Goal: Information Seeking & Learning: Learn about a topic

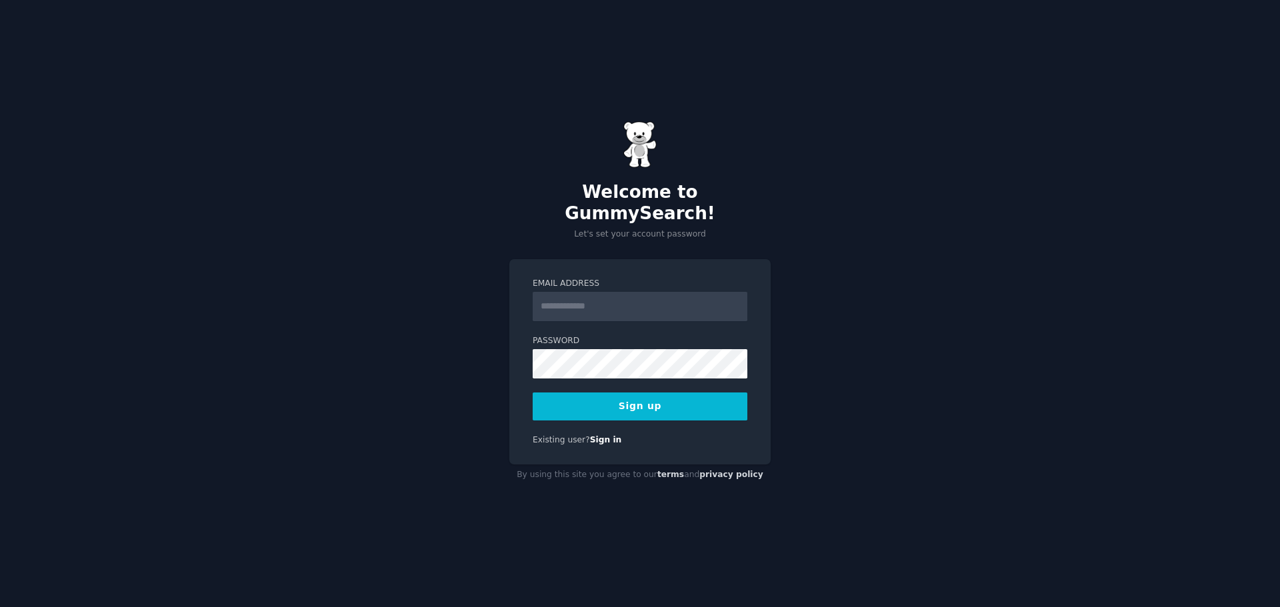
click at [559, 292] on input "Email Address" at bounding box center [640, 306] width 215 height 29
type input "**********"
click at [488, 353] on div "**********" at bounding box center [640, 303] width 1280 height 607
click at [656, 393] on button "Sign up" at bounding box center [640, 407] width 215 height 28
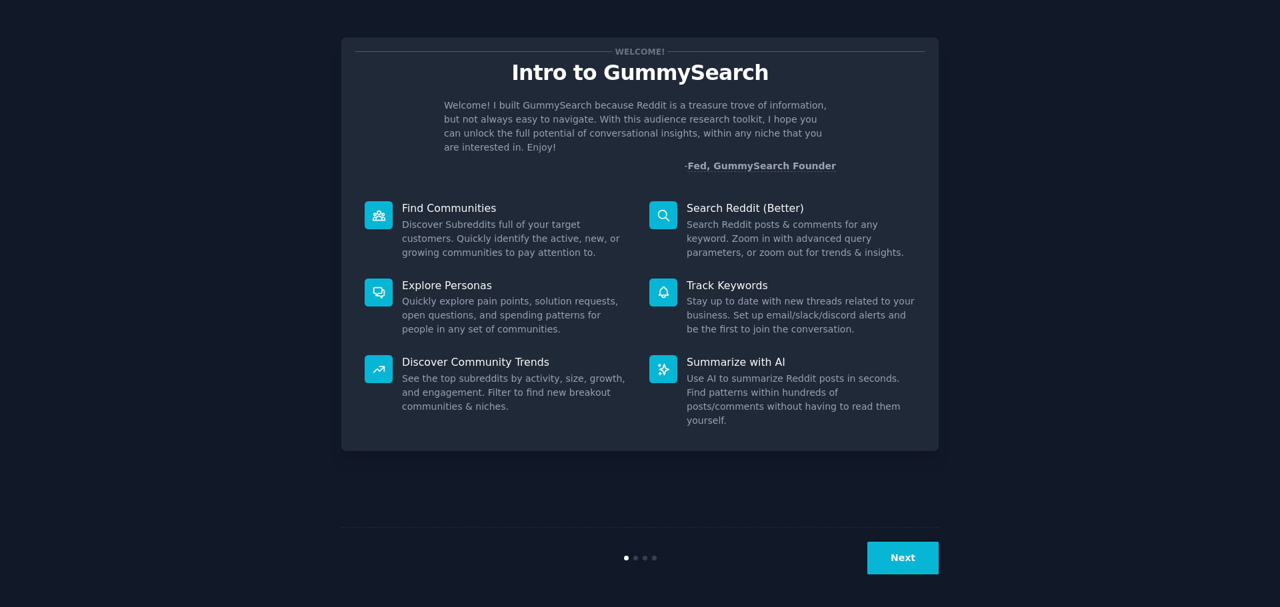
click at [893, 556] on button "Next" at bounding box center [902, 558] width 71 height 33
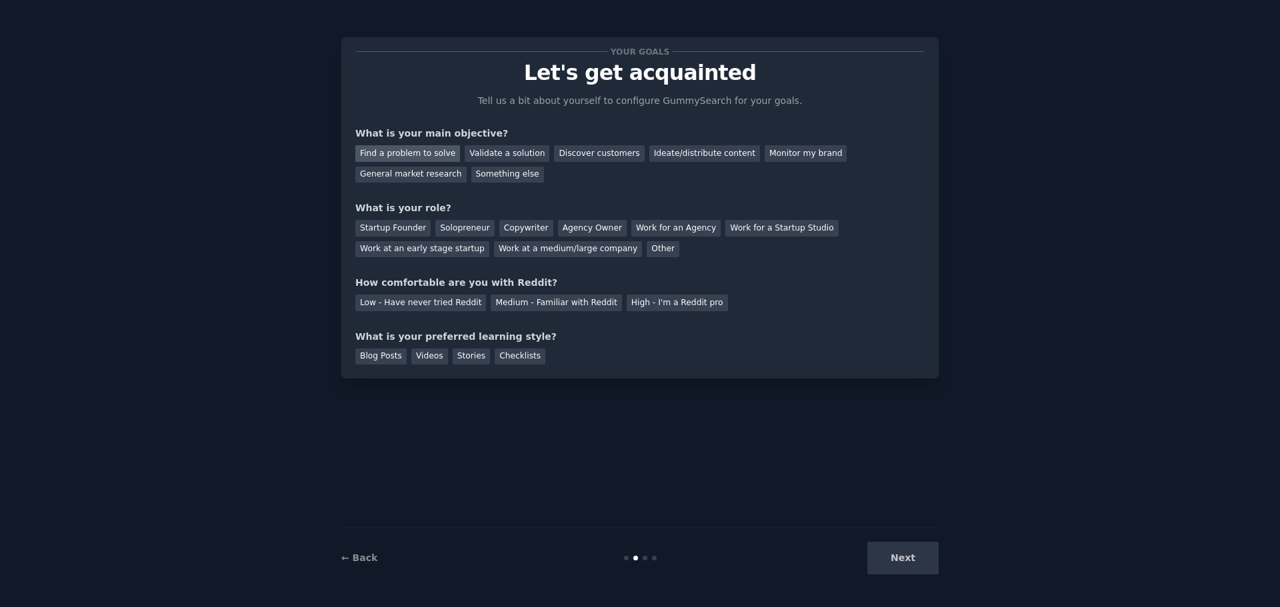
click at [396, 157] on div "Find a problem to solve" at bounding box center [407, 153] width 105 height 17
click at [467, 167] on div "General market research" at bounding box center [410, 175] width 111 height 17
click at [764, 159] on div "Monitor my brand" at bounding box center [805, 153] width 82 height 17
click at [652, 155] on div "Ideate/distribute content" at bounding box center [704, 153] width 111 height 17
click at [646, 249] on div "Other" at bounding box center [662, 249] width 33 height 17
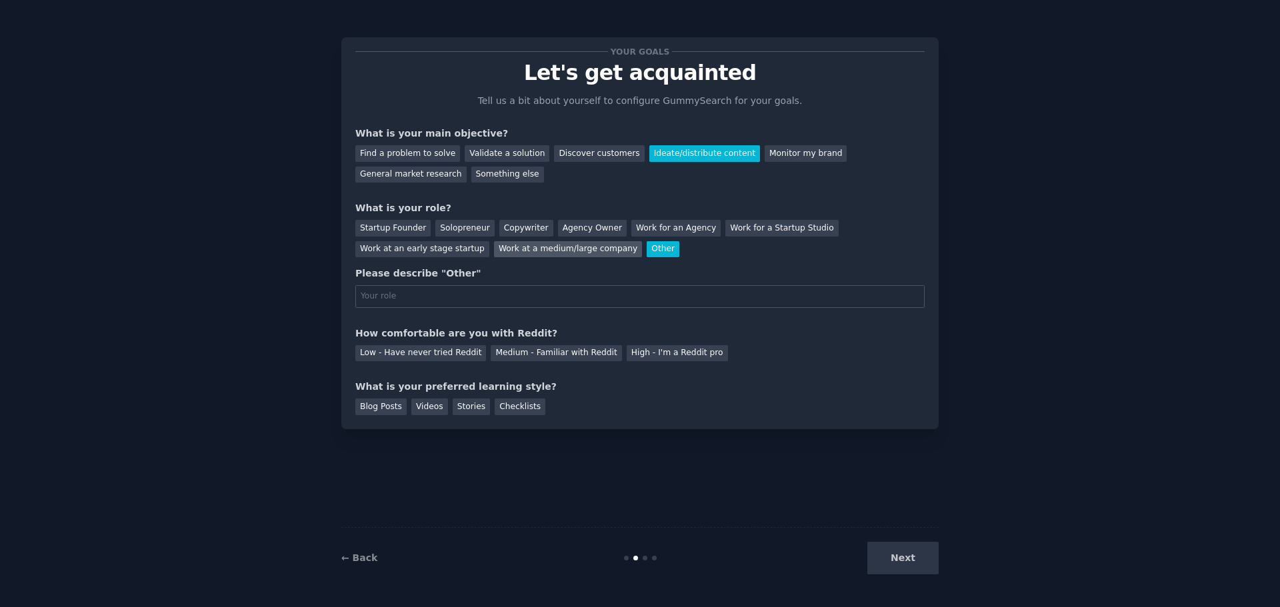
click at [494, 250] on div "Work at a medium/large company" at bounding box center [568, 249] width 148 height 17
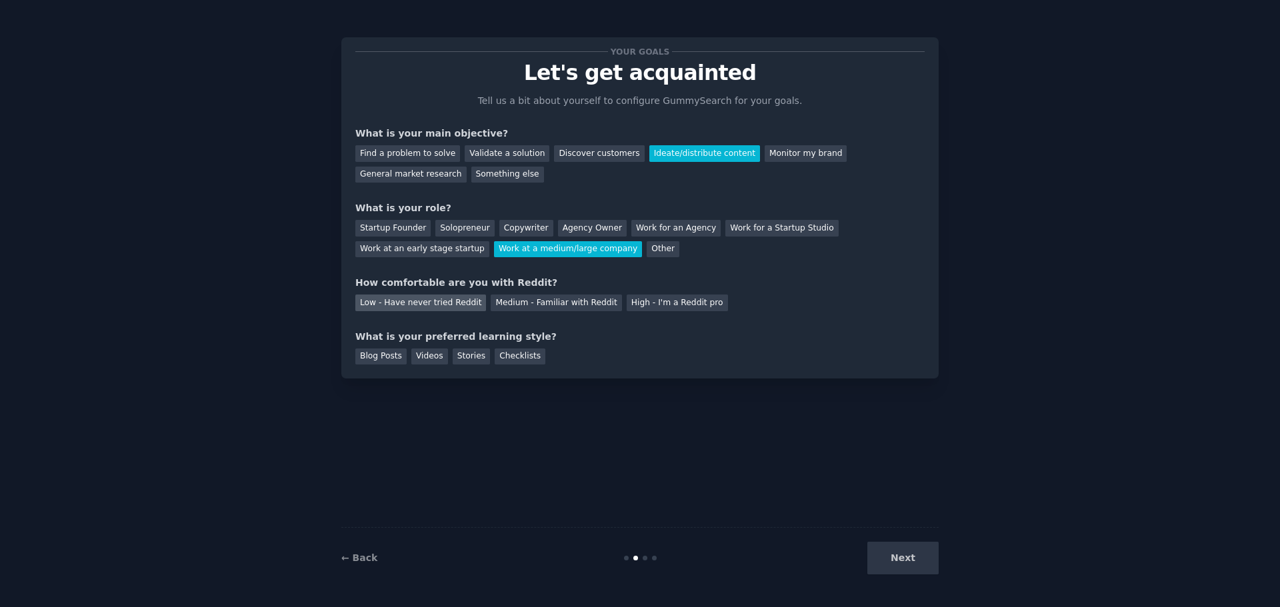
click at [441, 309] on div "Low - Have never tried Reddit" at bounding box center [420, 303] width 131 height 17
click at [432, 358] on div "Videos" at bounding box center [429, 357] width 37 height 17
click at [921, 565] on button "Next" at bounding box center [902, 558] width 71 height 33
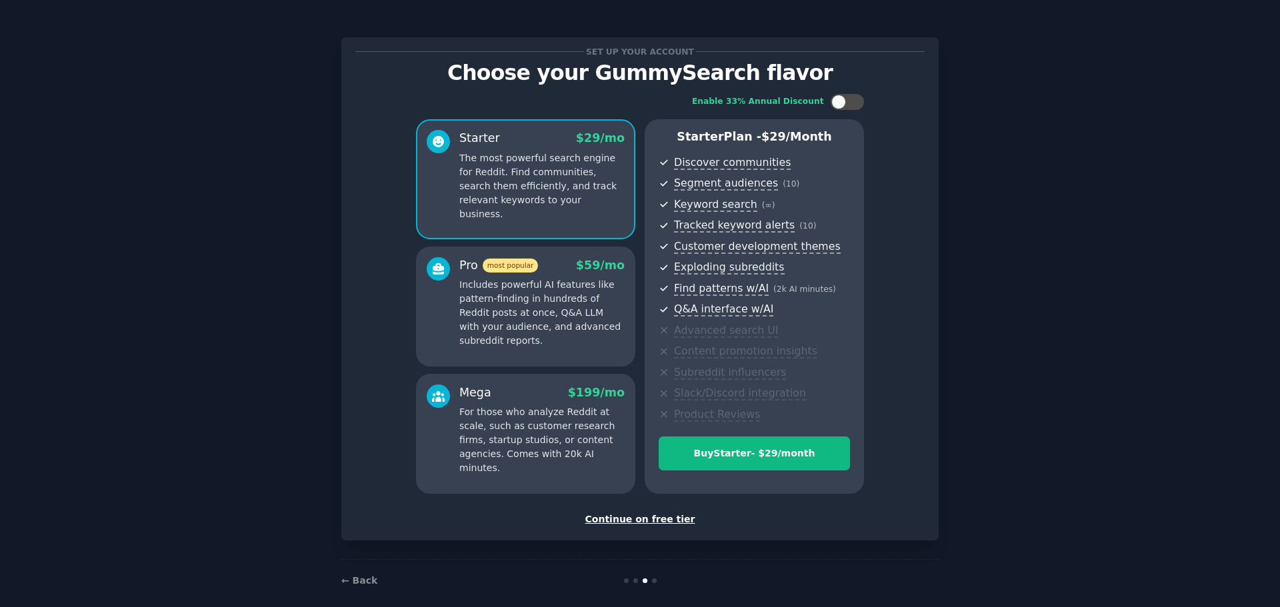
click at [648, 521] on div "Continue on free tier" at bounding box center [639, 520] width 569 height 14
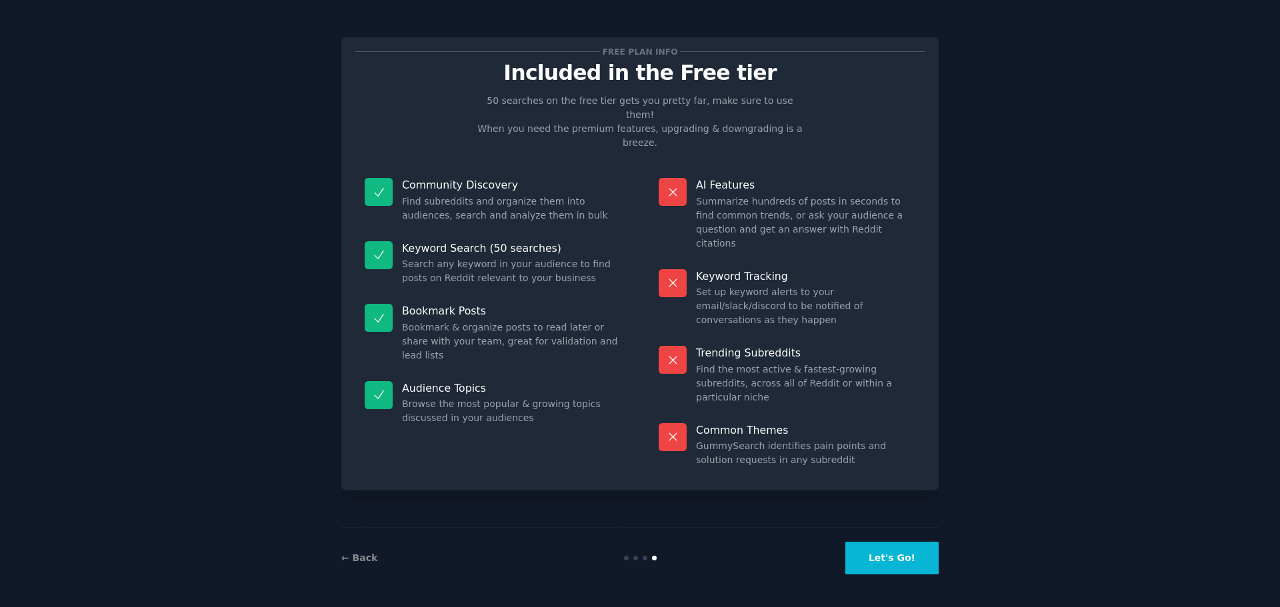
click at [896, 549] on button "Let's Go!" at bounding box center [891, 558] width 93 height 33
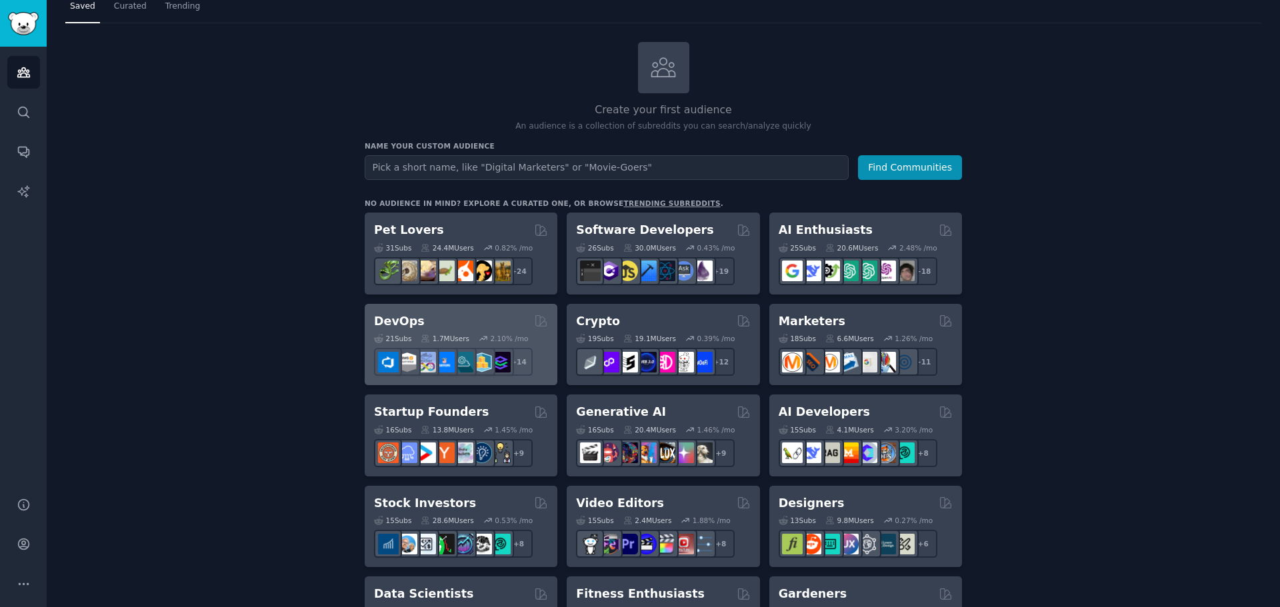
scroll to position [67, 0]
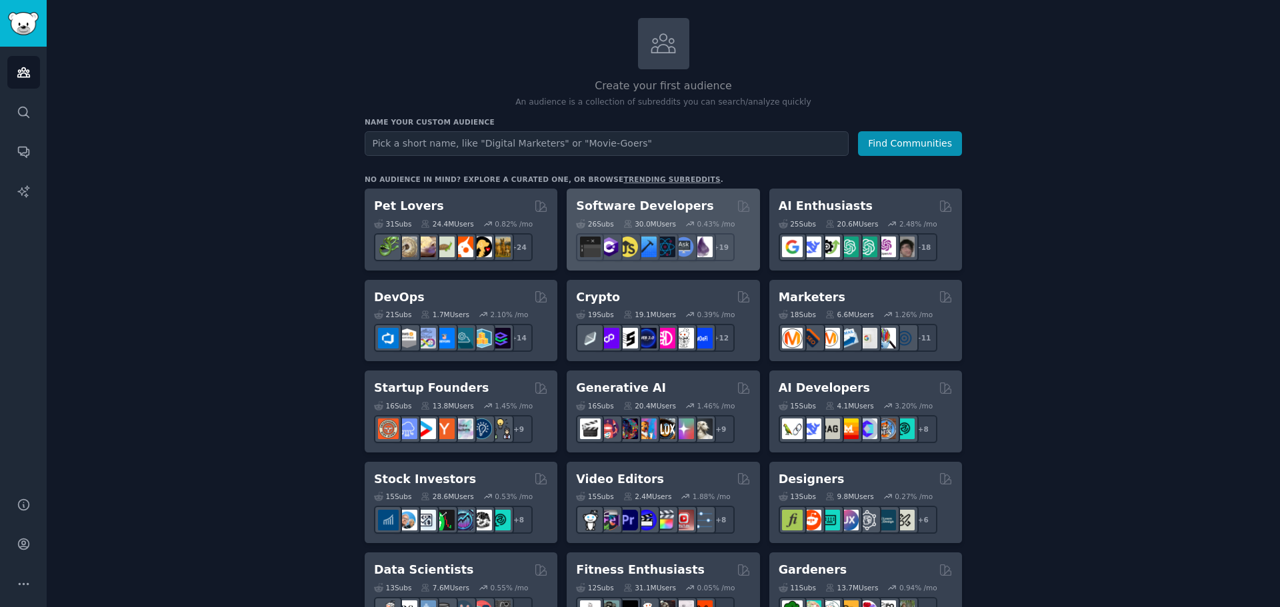
click at [622, 204] on h2 "Software Developers" at bounding box center [644, 206] width 137 height 17
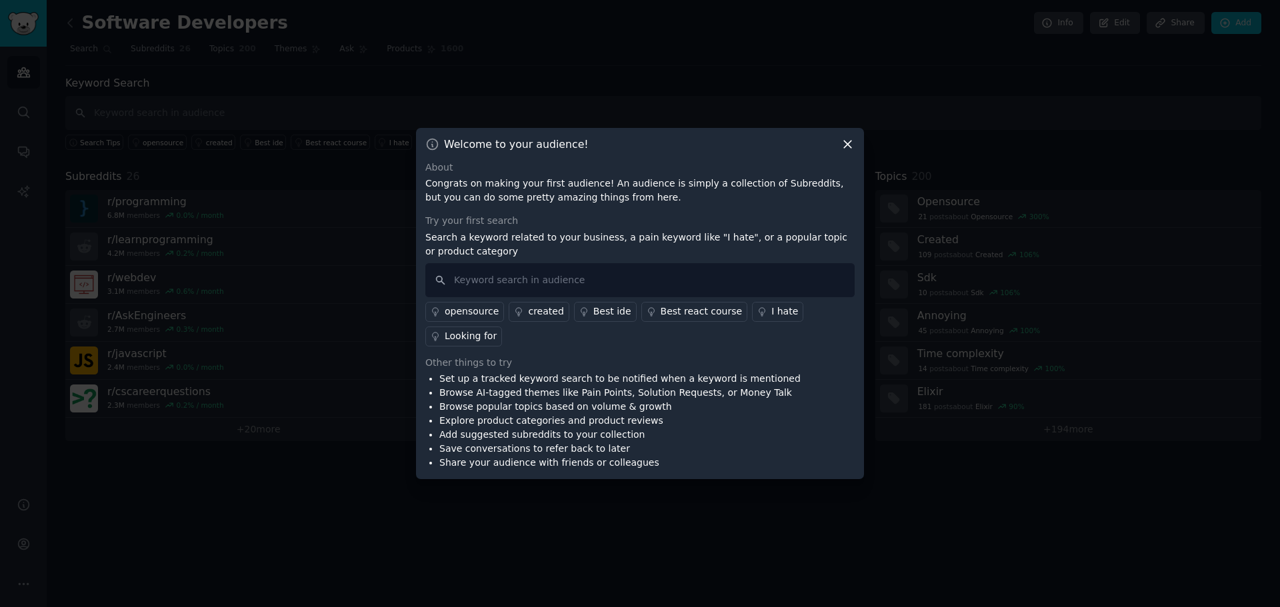
click at [598, 319] on div "Best ide" at bounding box center [612, 312] width 38 height 14
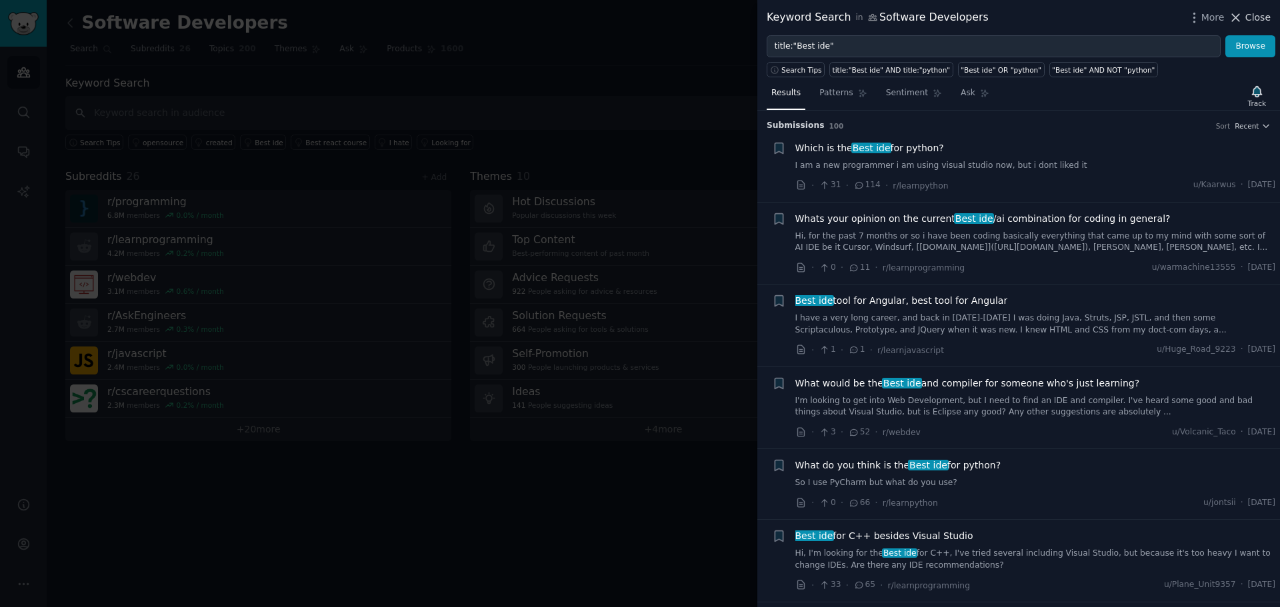
click at [1252, 23] on span "Close" at bounding box center [1257, 18] width 25 height 14
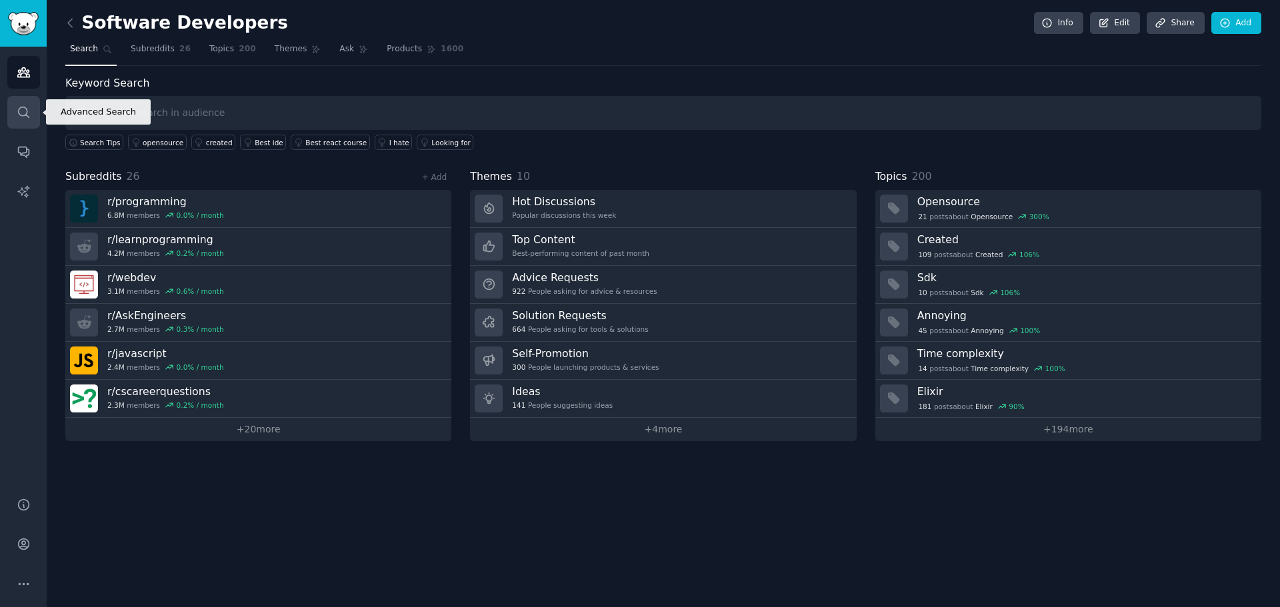
click at [21, 111] on icon "Sidebar" at bounding box center [24, 112] width 14 height 14
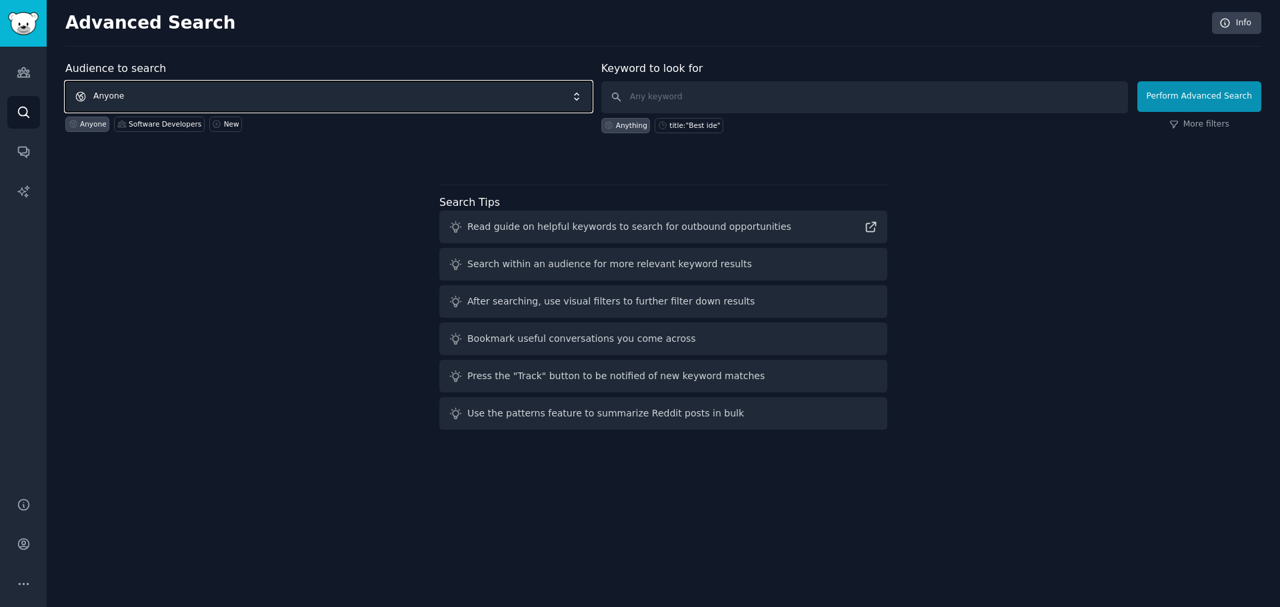
click at [240, 95] on span "Anyone" at bounding box center [328, 96] width 527 height 31
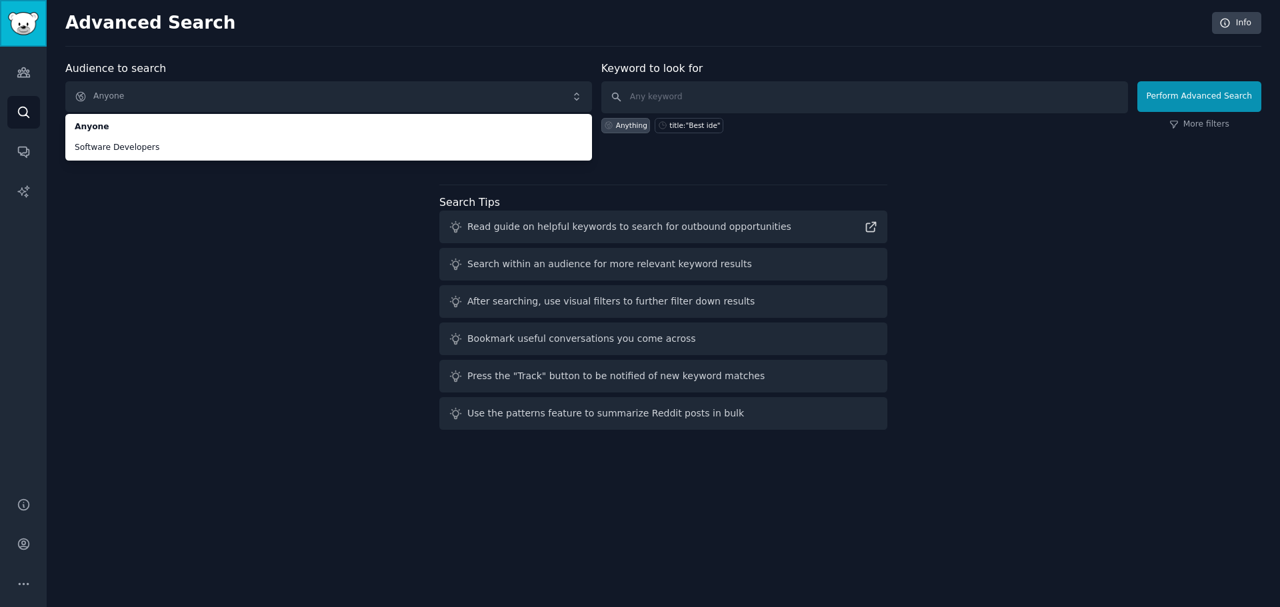
click at [30, 40] on link "Sidebar" at bounding box center [23, 23] width 47 height 47
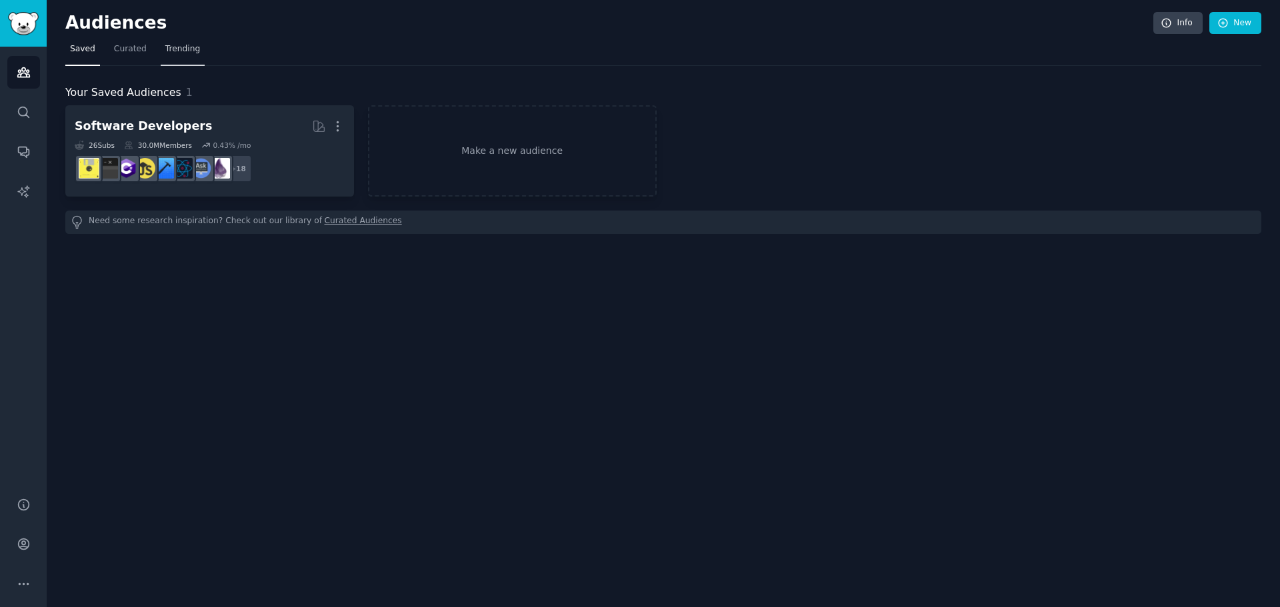
click at [173, 51] on span "Trending" at bounding box center [182, 49] width 35 height 12
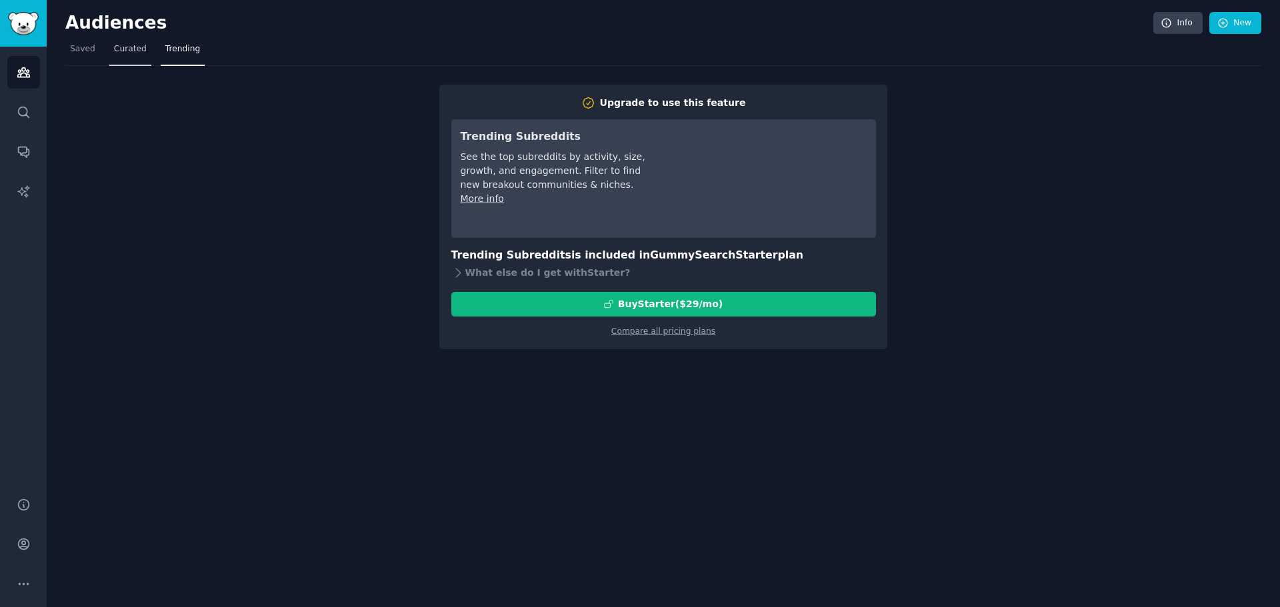
click at [119, 57] on link "Curated" at bounding box center [130, 52] width 42 height 27
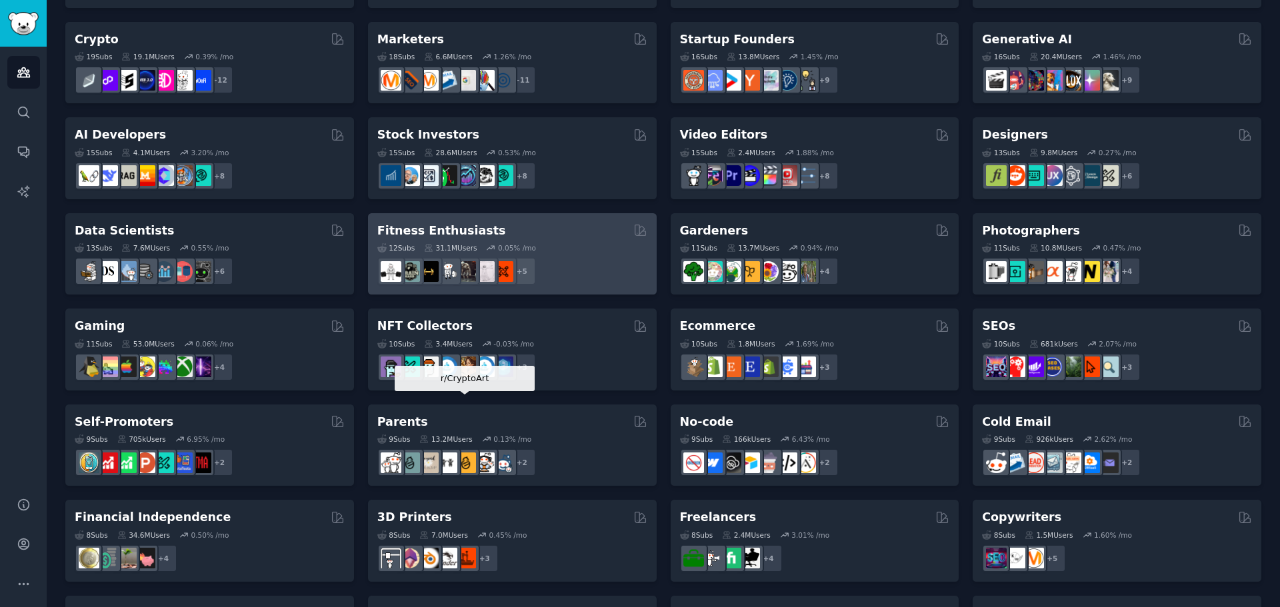
scroll to position [200, 0]
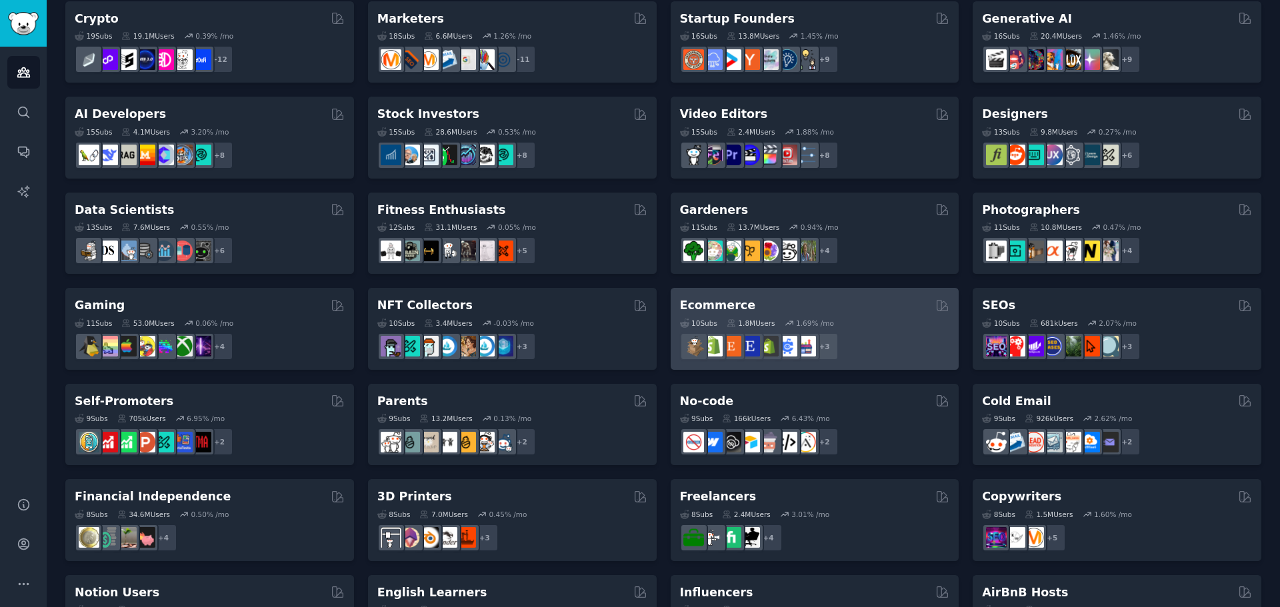
click at [706, 301] on h2 "Ecommerce" at bounding box center [718, 305] width 76 height 17
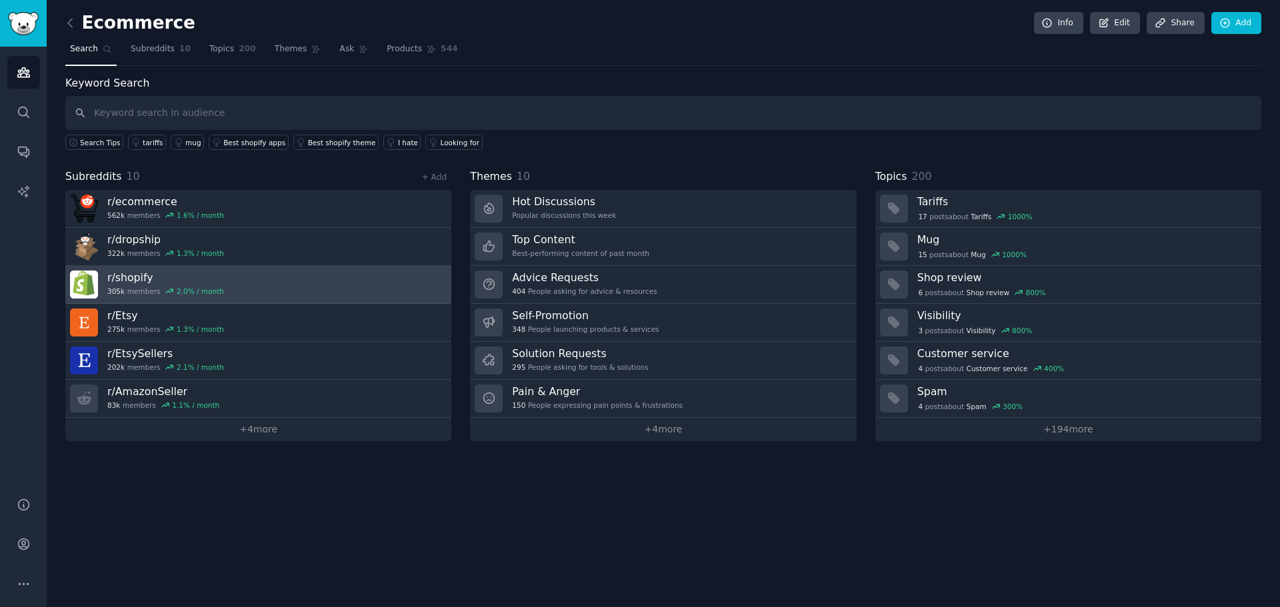
click at [225, 279] on link "r/ shopify 305k members 2.0 % / month" at bounding box center [258, 285] width 386 height 38
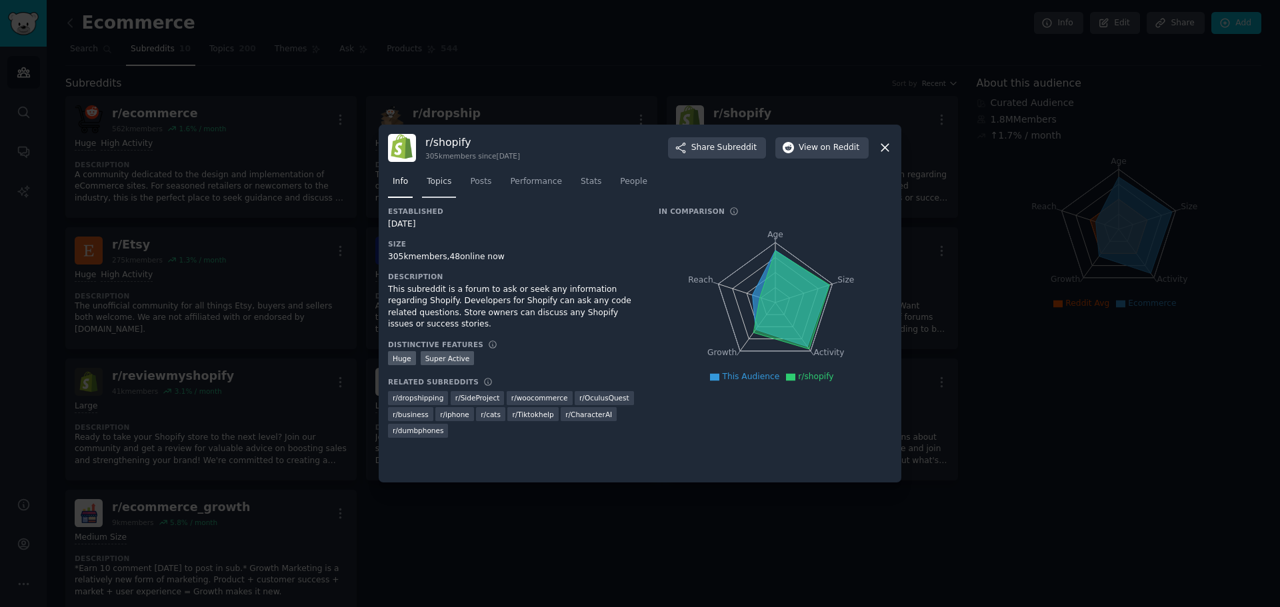
click at [447, 179] on span "Topics" at bounding box center [439, 182] width 25 height 12
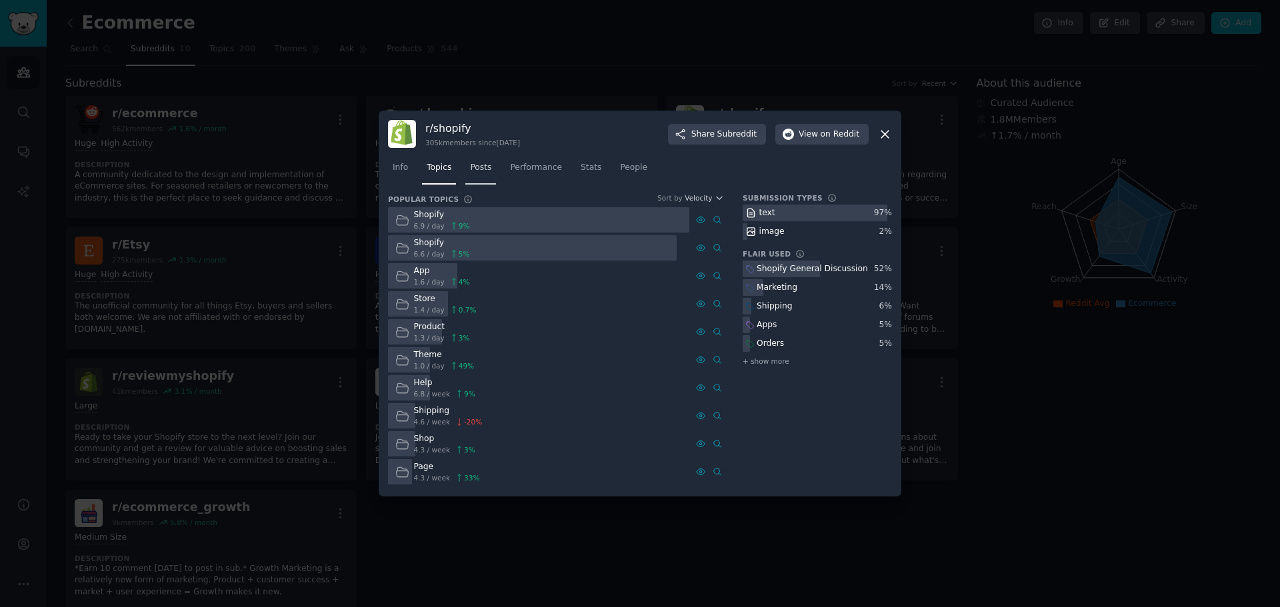
click at [468, 179] on link "Posts" at bounding box center [480, 170] width 31 height 27
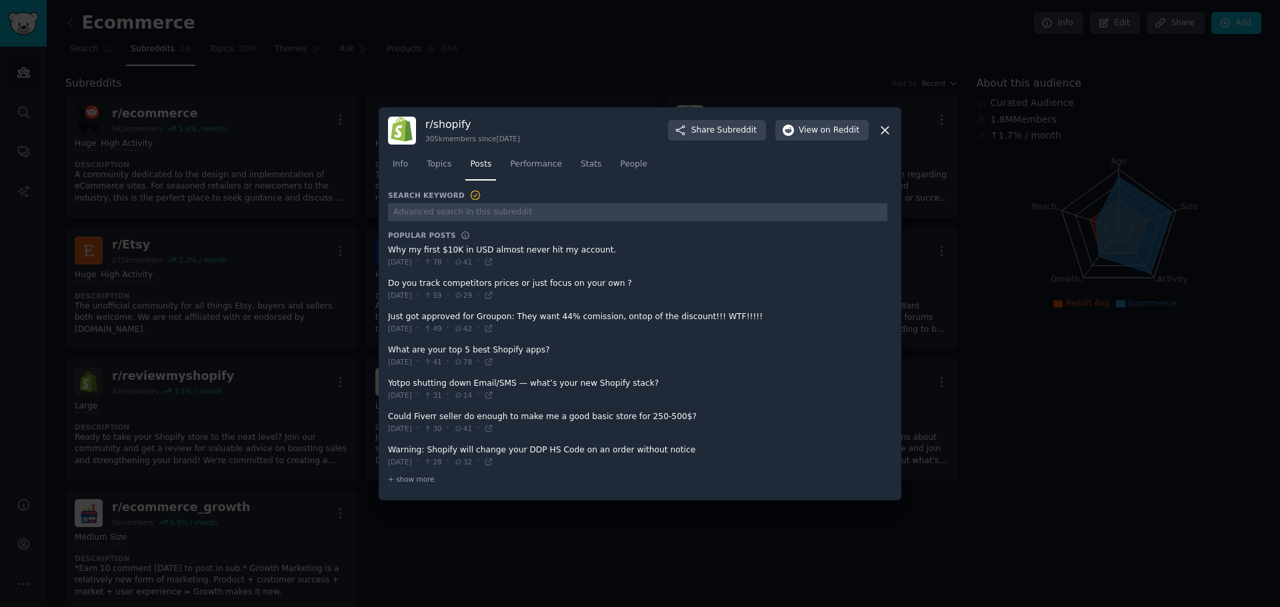
click at [481, 351] on span at bounding box center [637, 356] width 499 height 33
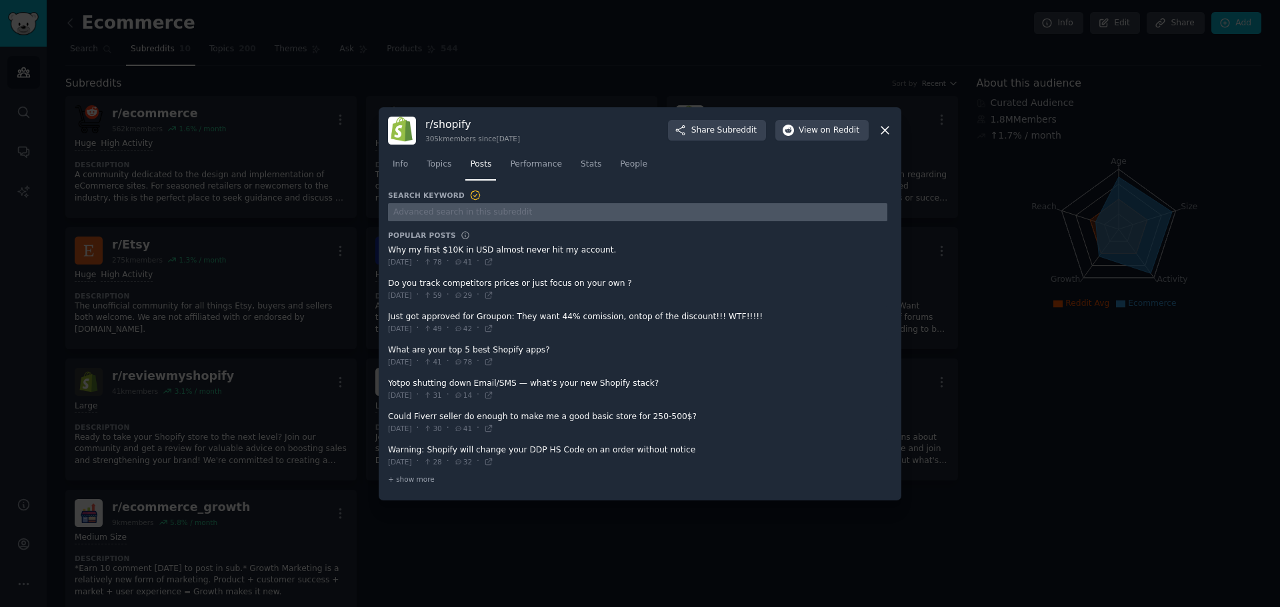
click at [481, 217] on input "text" at bounding box center [637, 212] width 499 height 18
type input "top 5 app shopify"
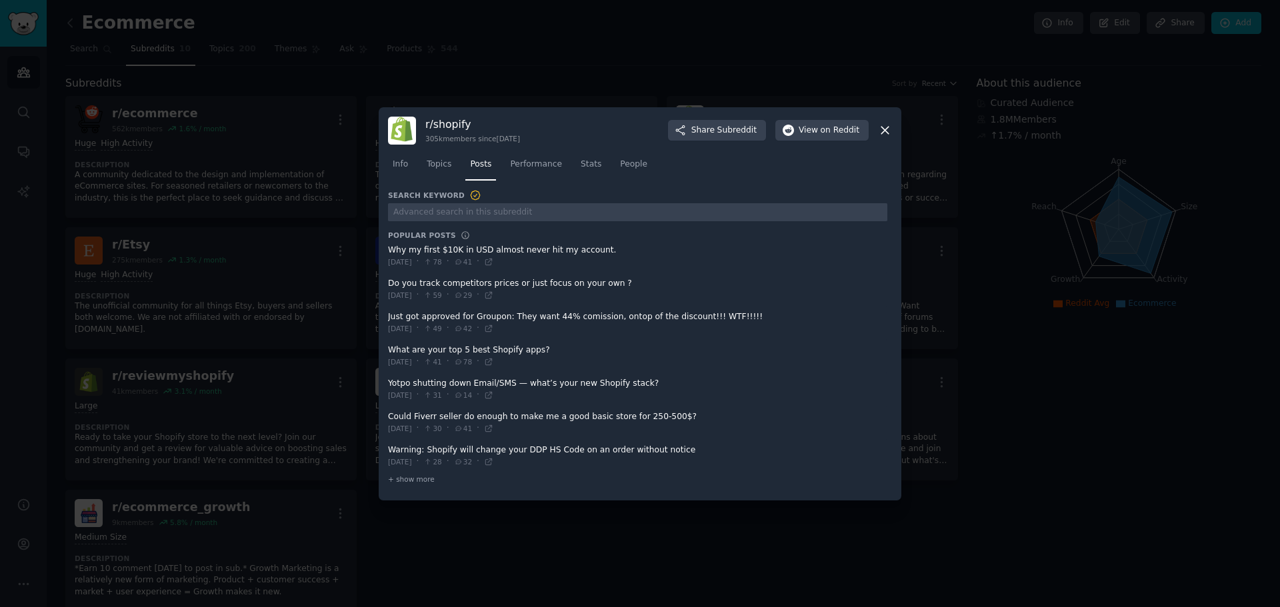
click at [878, 124] on icon at bounding box center [885, 130] width 14 height 14
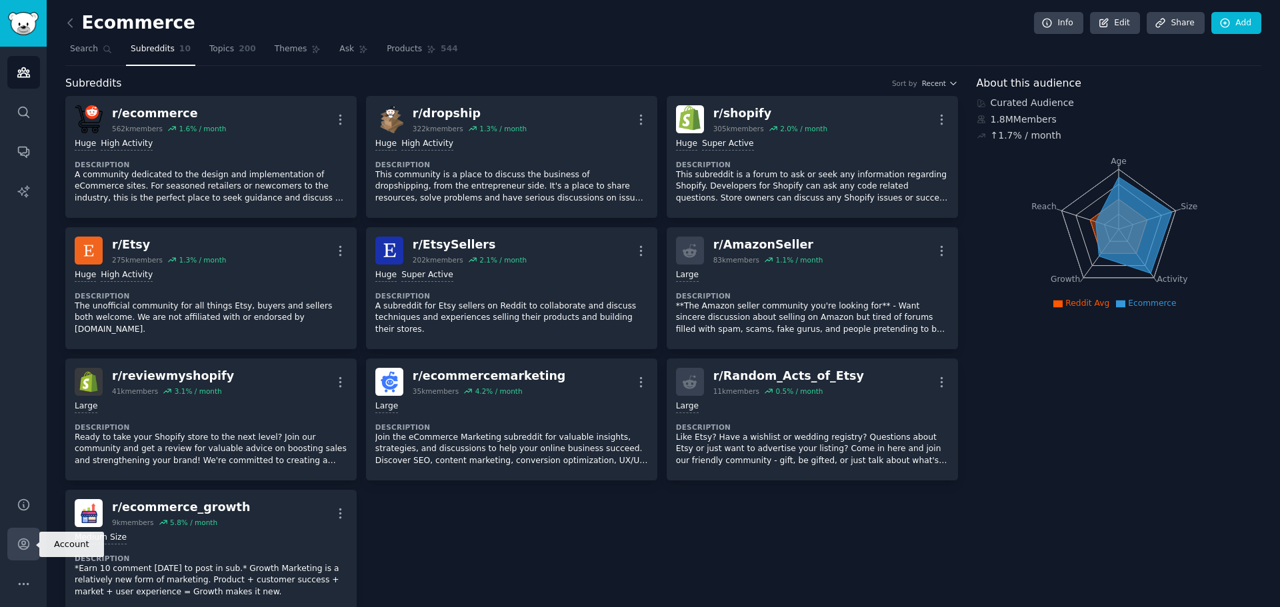
click at [23, 551] on link "Account" at bounding box center [23, 544] width 33 height 33
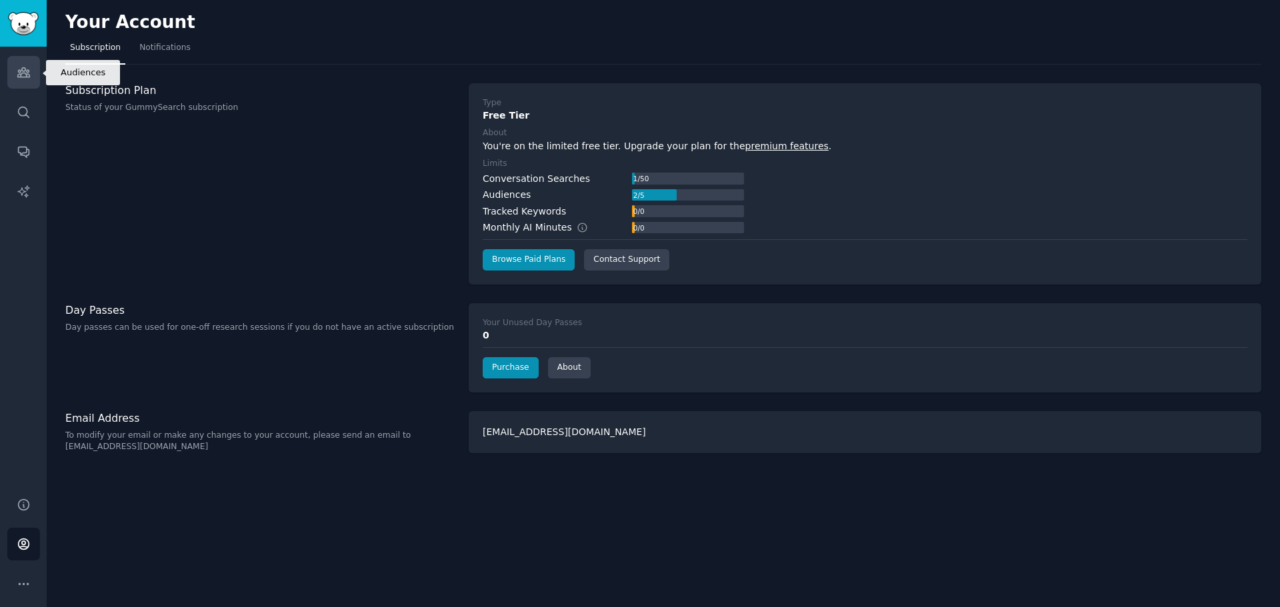
click at [23, 65] on link "Audiences" at bounding box center [23, 72] width 33 height 33
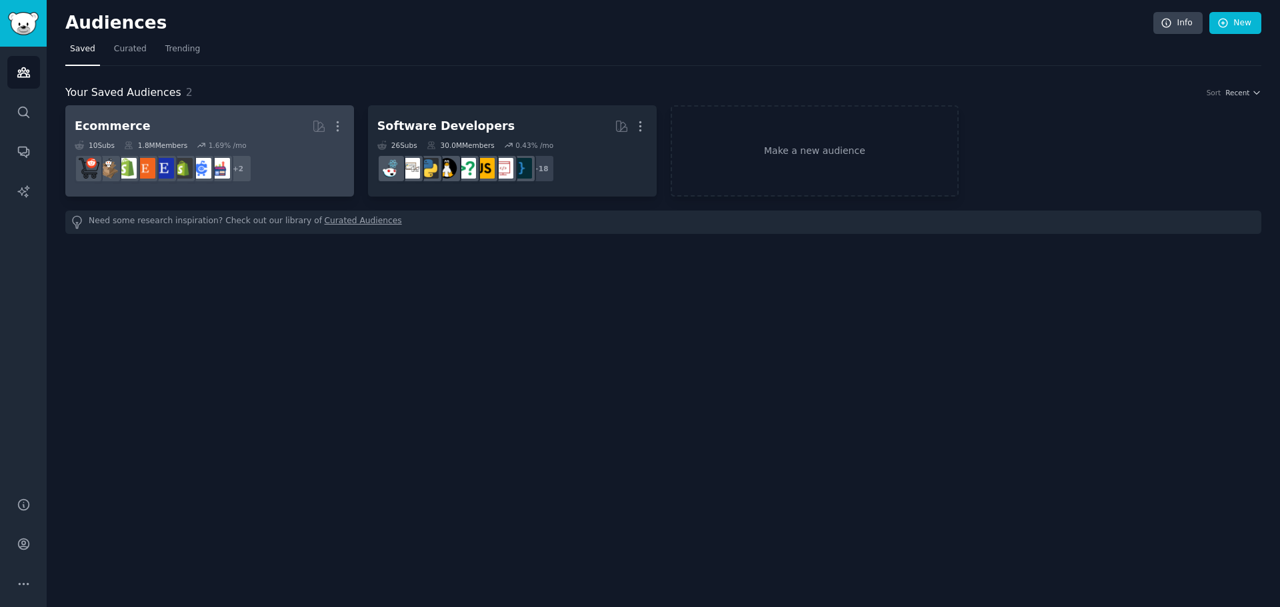
click at [230, 138] on div "Ecommerce More 10 Sub s 1.8M Members 1.69 % /mo r/ecommercemarketing + 2" at bounding box center [210, 151] width 270 height 73
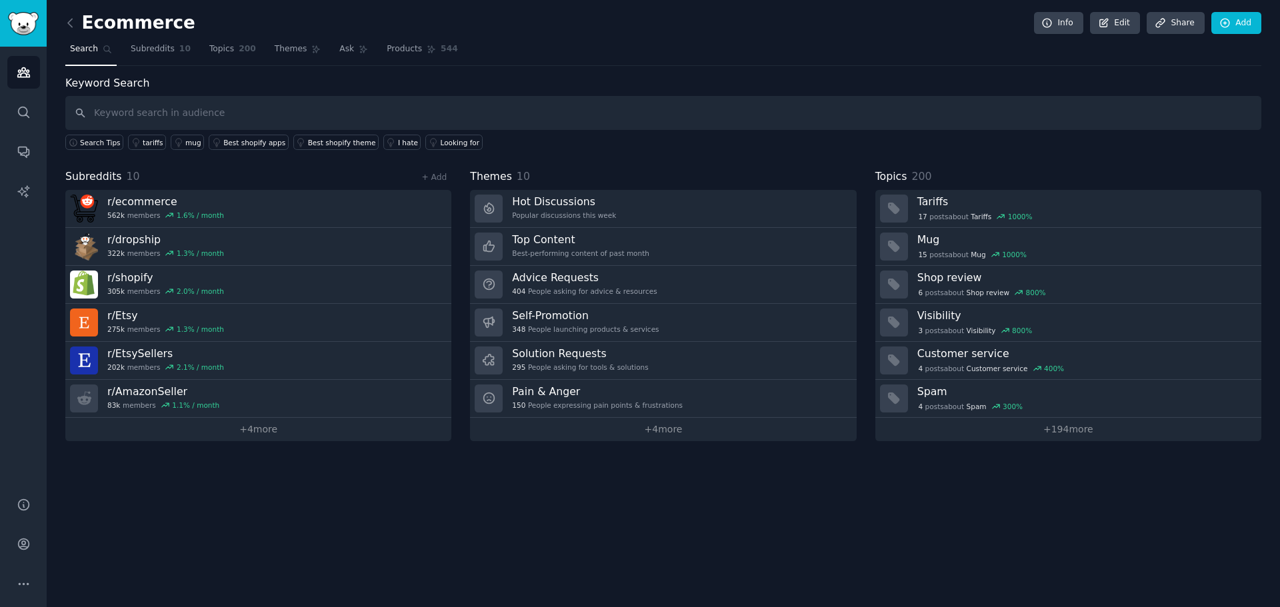
click at [246, 111] on input "text" at bounding box center [663, 113] width 1196 height 34
type input "top plataform eccommerce"
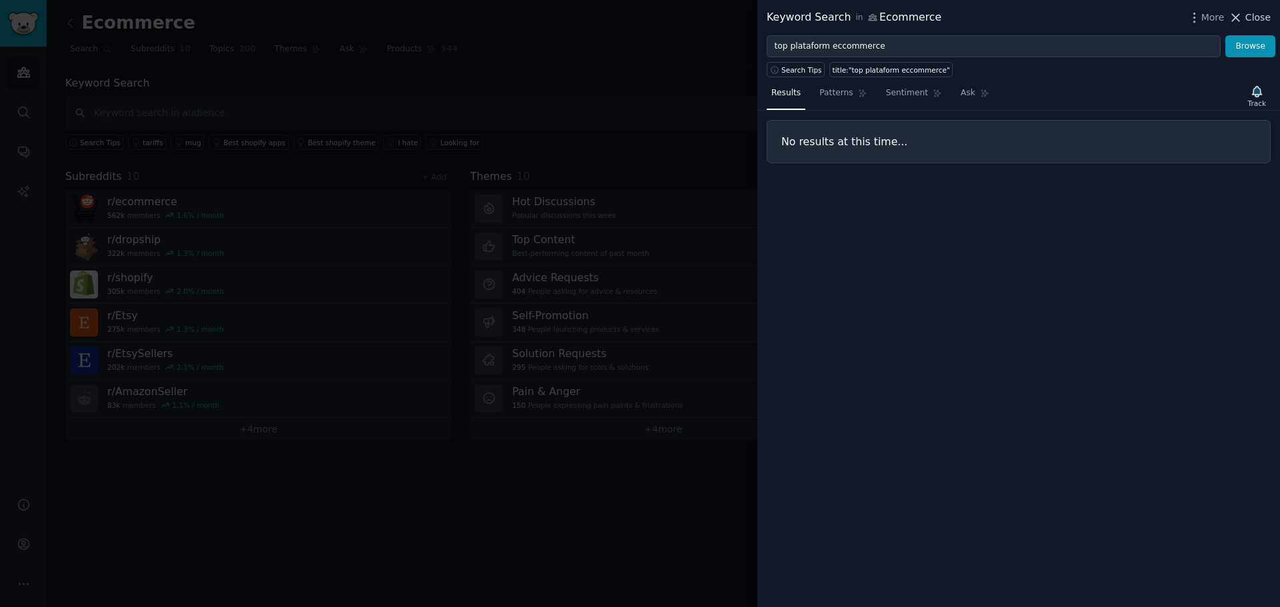
click at [1242, 17] on icon at bounding box center [1235, 18] width 14 height 14
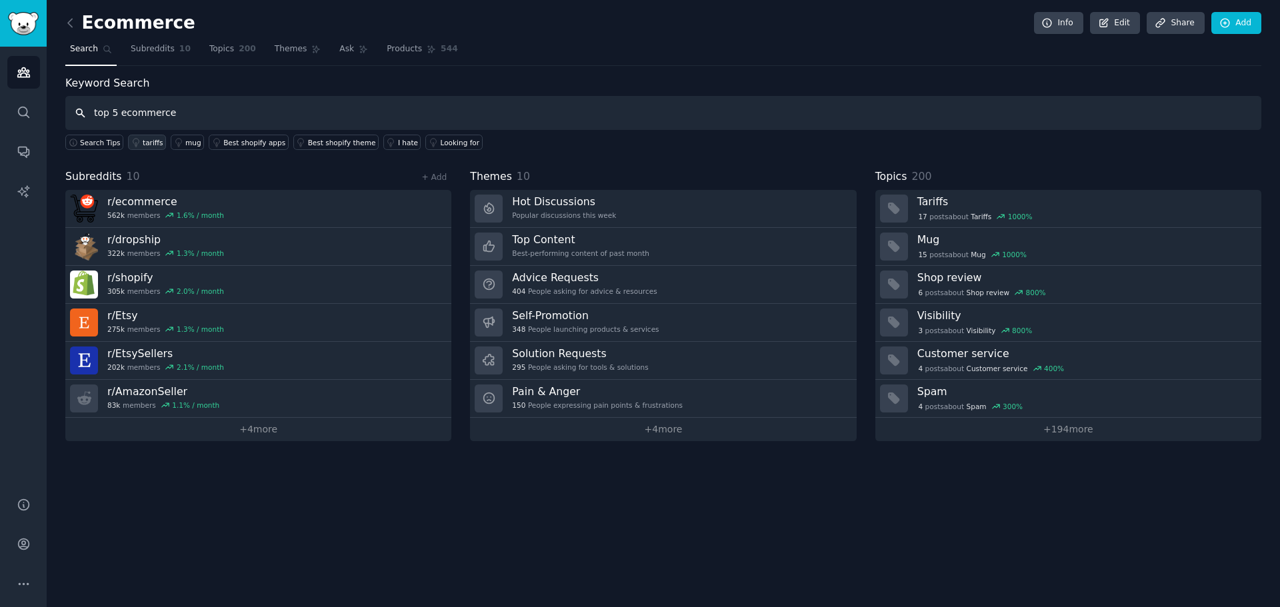
type input "top 5 ecommerce"
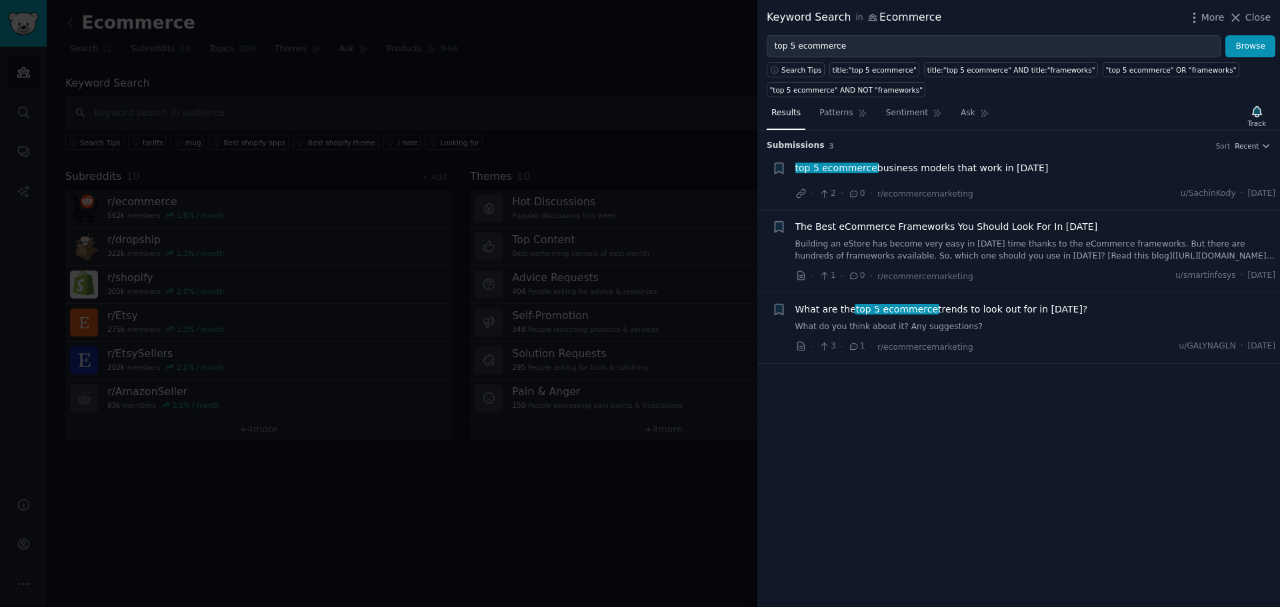
click at [924, 171] on span "top 5 ecommerce business models that work in 2022" at bounding box center [921, 168] width 253 height 14
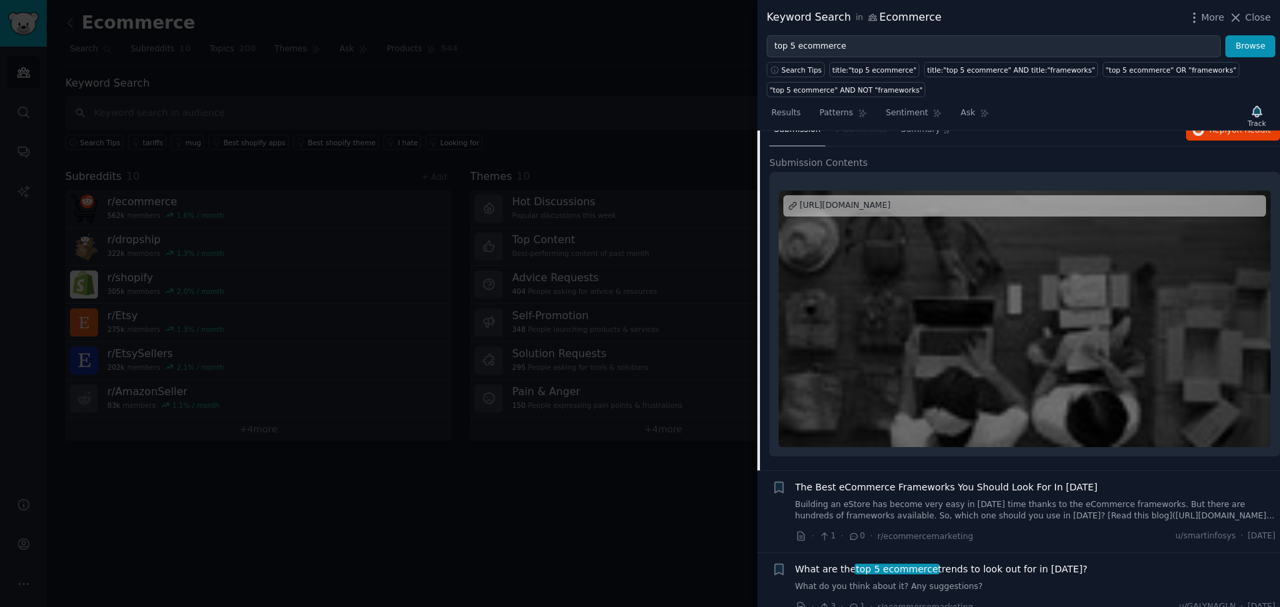
scroll to position [111, 0]
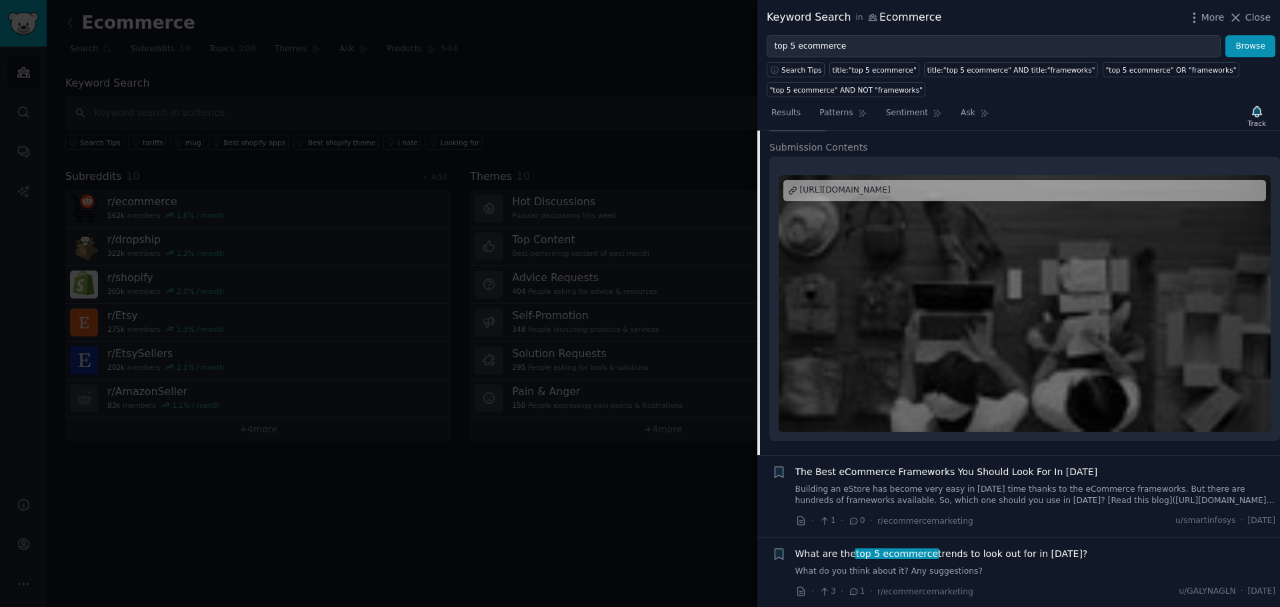
click at [990, 556] on span "What are the top 5 ecommerce trends to look out for in 2020?" at bounding box center [941, 554] width 293 height 14
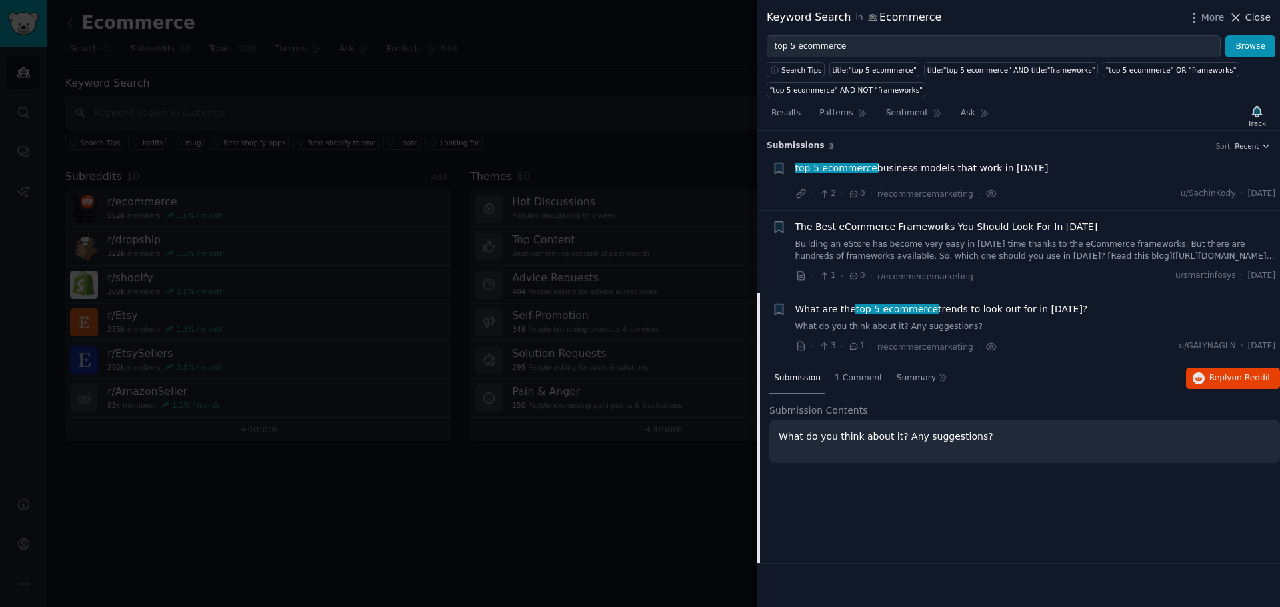
click at [1248, 15] on span "Close" at bounding box center [1257, 18] width 25 height 14
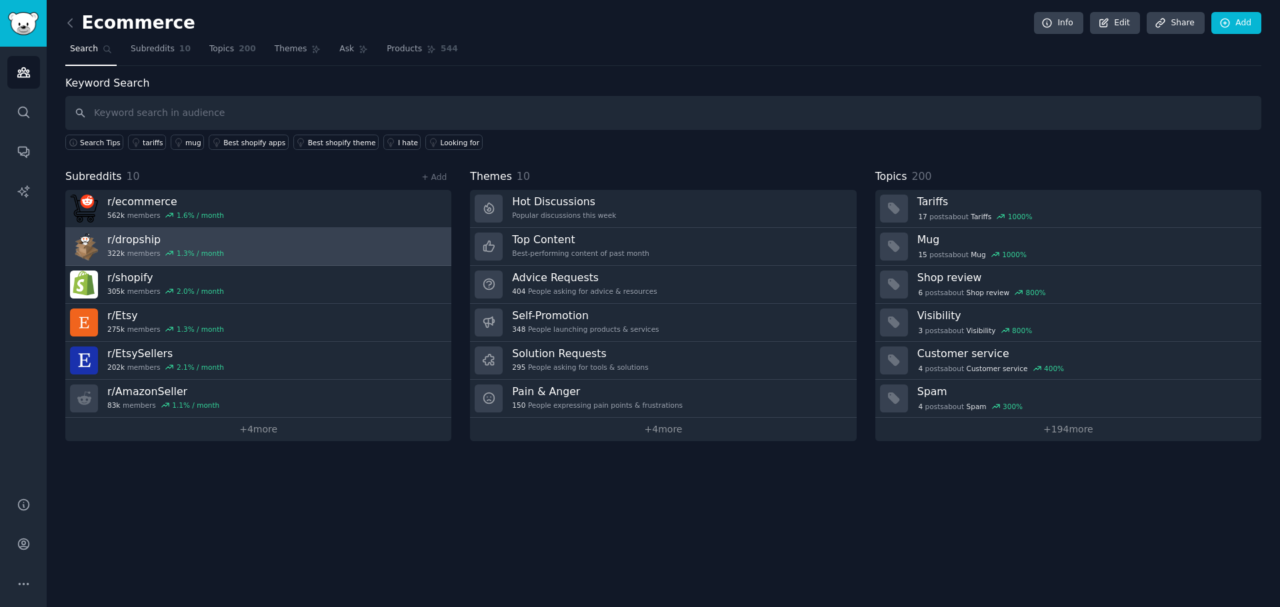
click at [148, 239] on h3 "r/ dropship" at bounding box center [165, 240] width 117 height 14
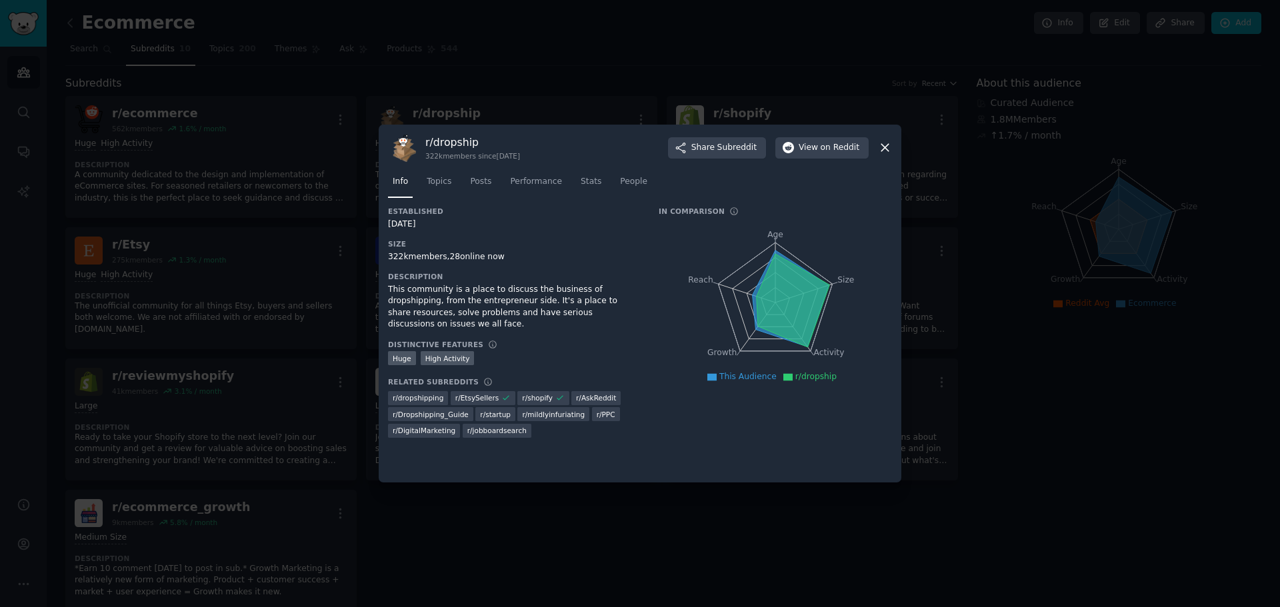
click at [887, 149] on icon at bounding box center [885, 148] width 14 height 14
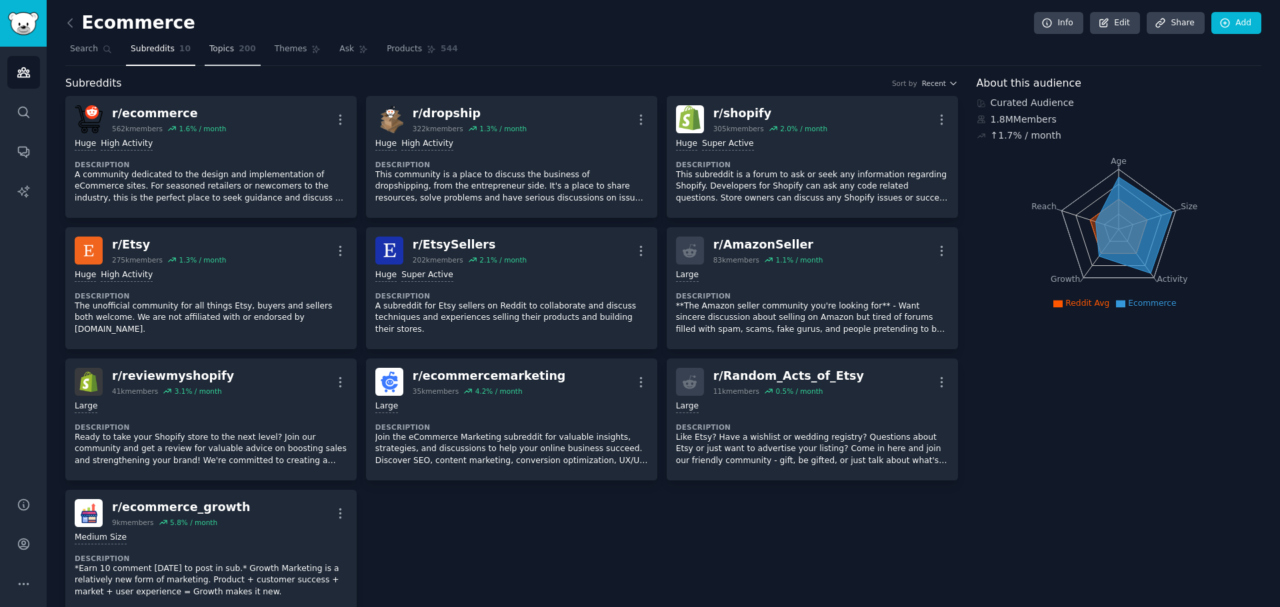
click at [220, 54] on span "Topics" at bounding box center [221, 49] width 25 height 12
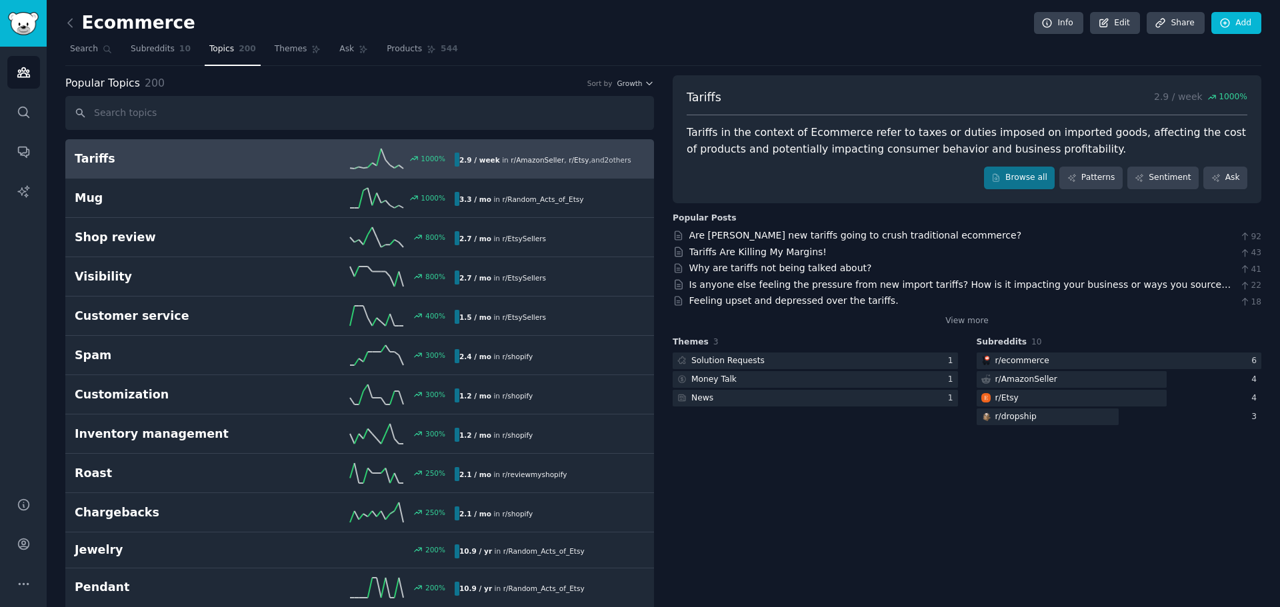
click at [176, 121] on input "text" at bounding box center [359, 113] width 588 height 34
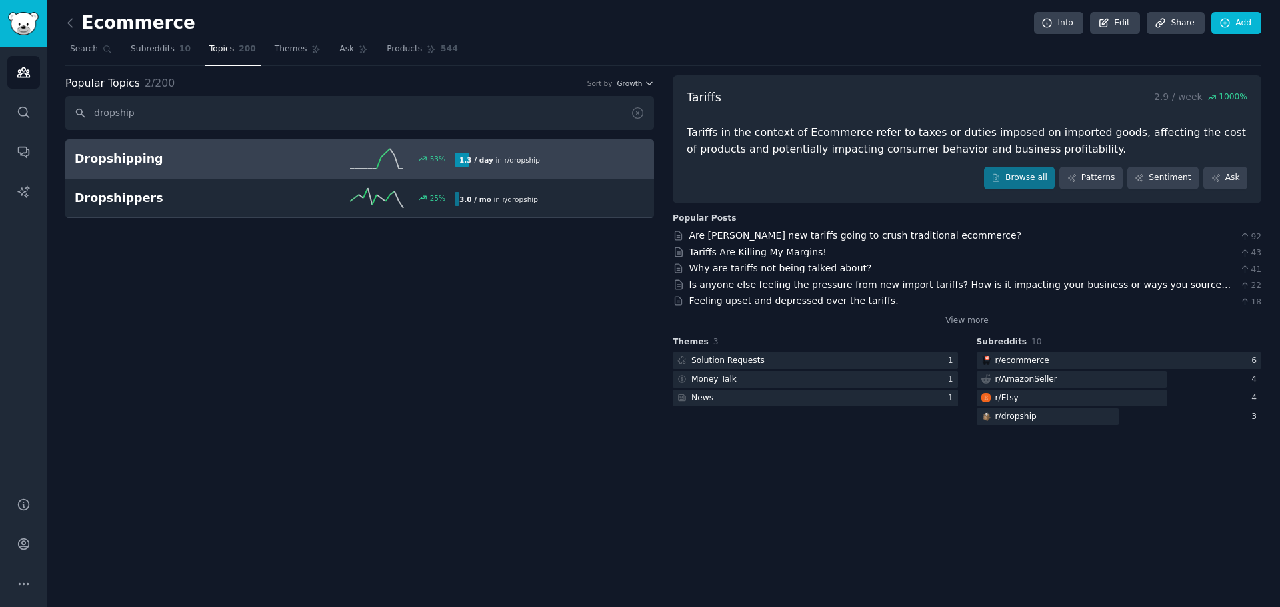
type input "dropship"
click at [145, 159] on h2 "Dropshipping" at bounding box center [170, 159] width 190 height 17
